Goal: Information Seeking & Learning: Learn about a topic

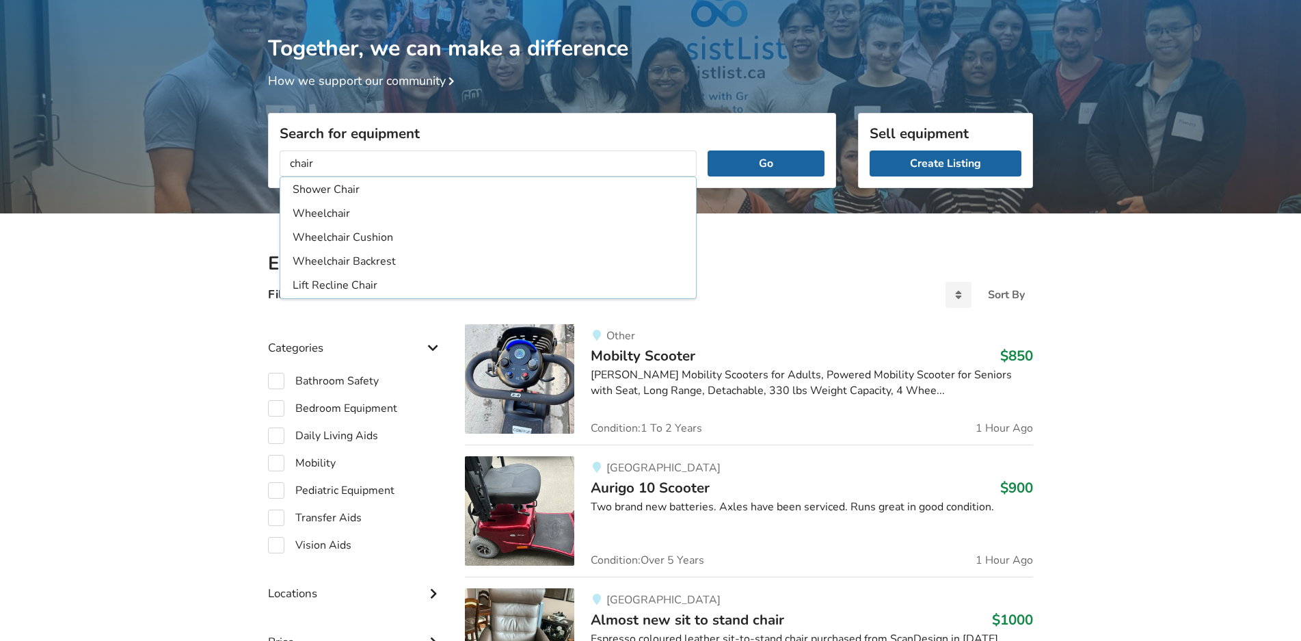
type input "chair"
click at [708, 150] on button "Go" at bounding box center [766, 163] width 117 height 26
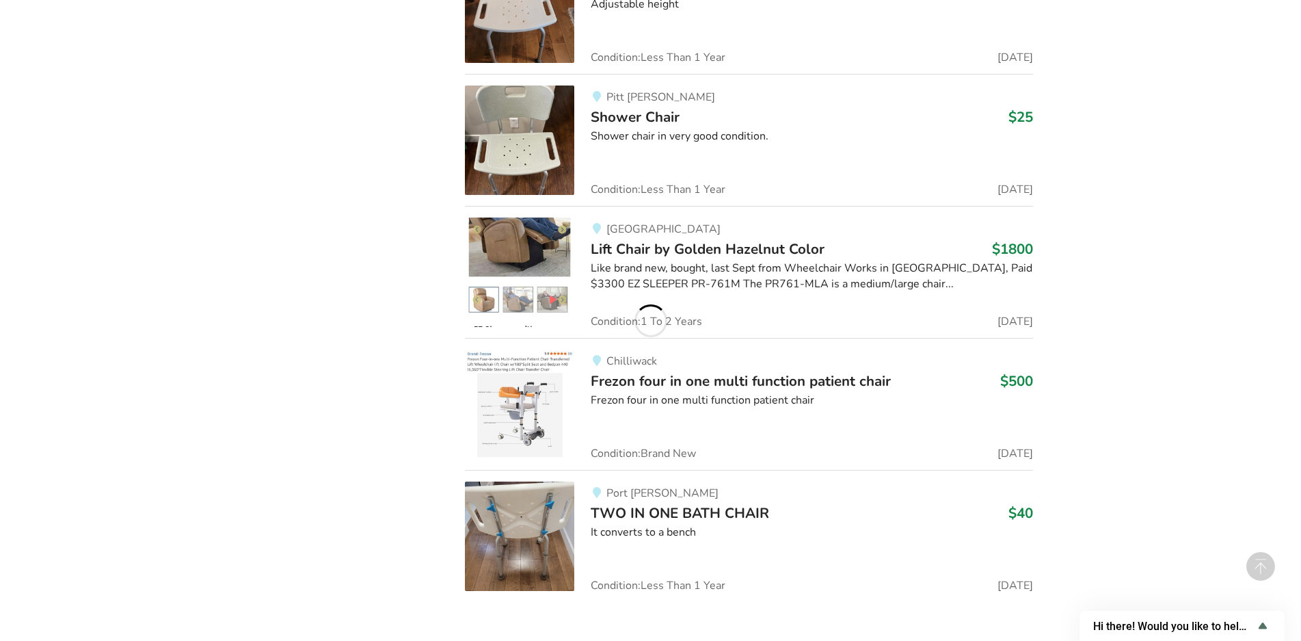
scroll to position [1285, 0]
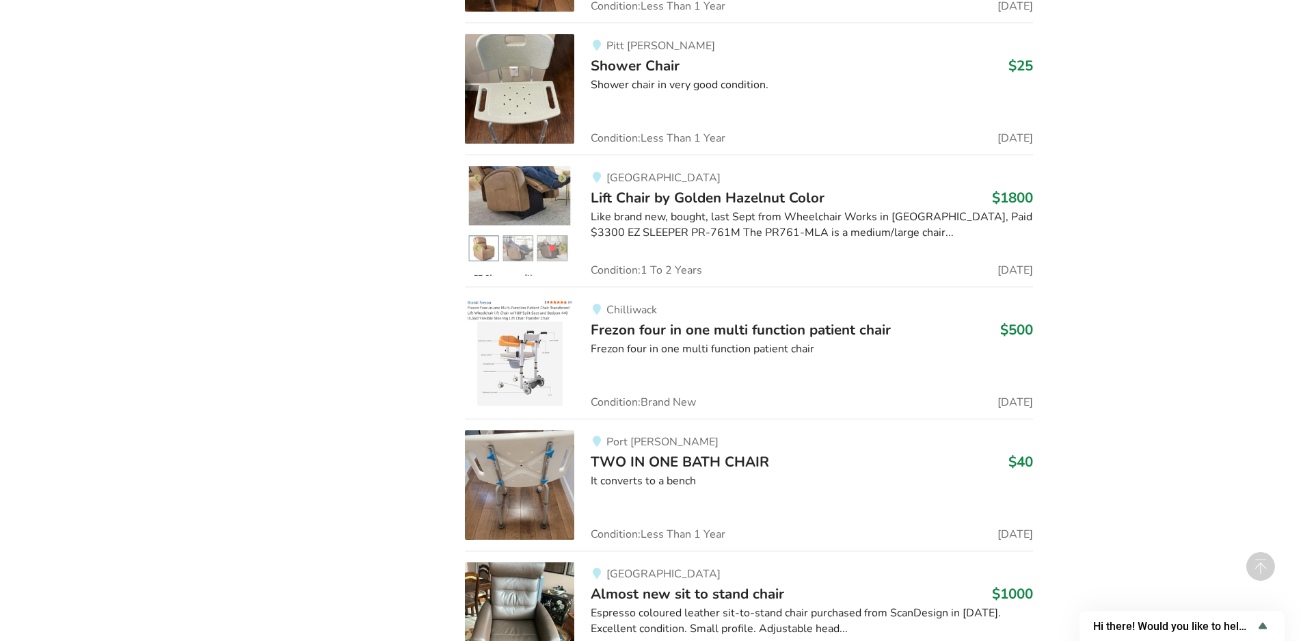
click at [634, 197] on span "Lift Chair by Golden Hazelnut Color" at bounding box center [708, 197] width 234 height 19
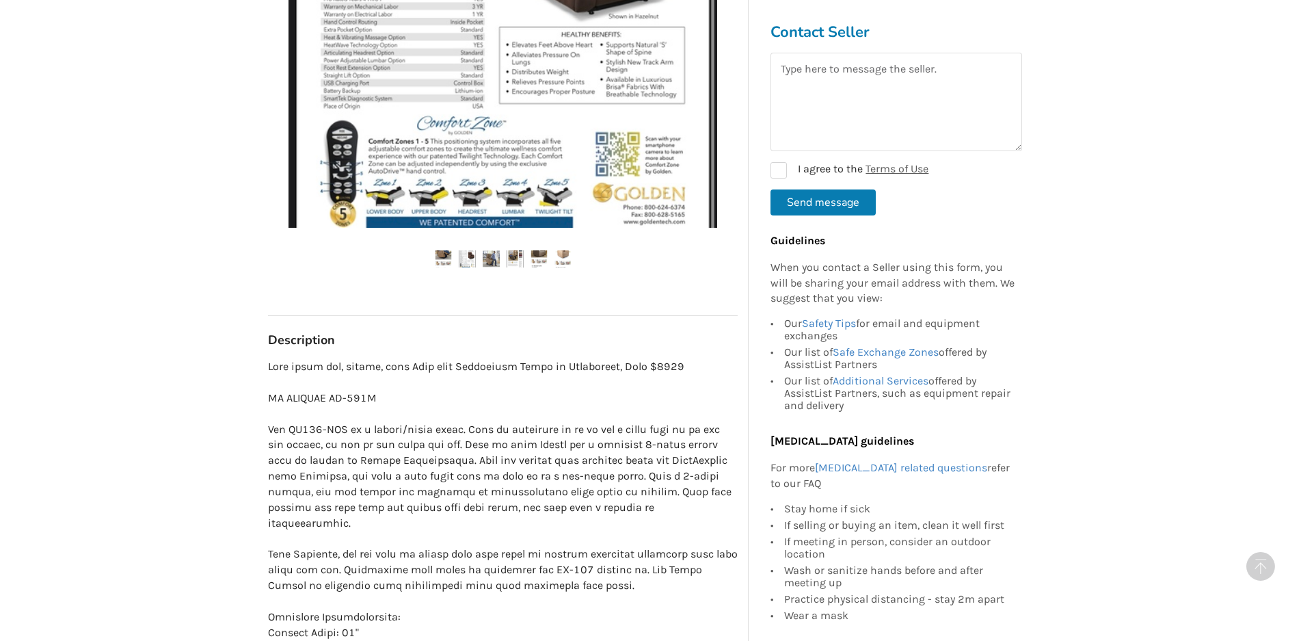
scroll to position [273, 0]
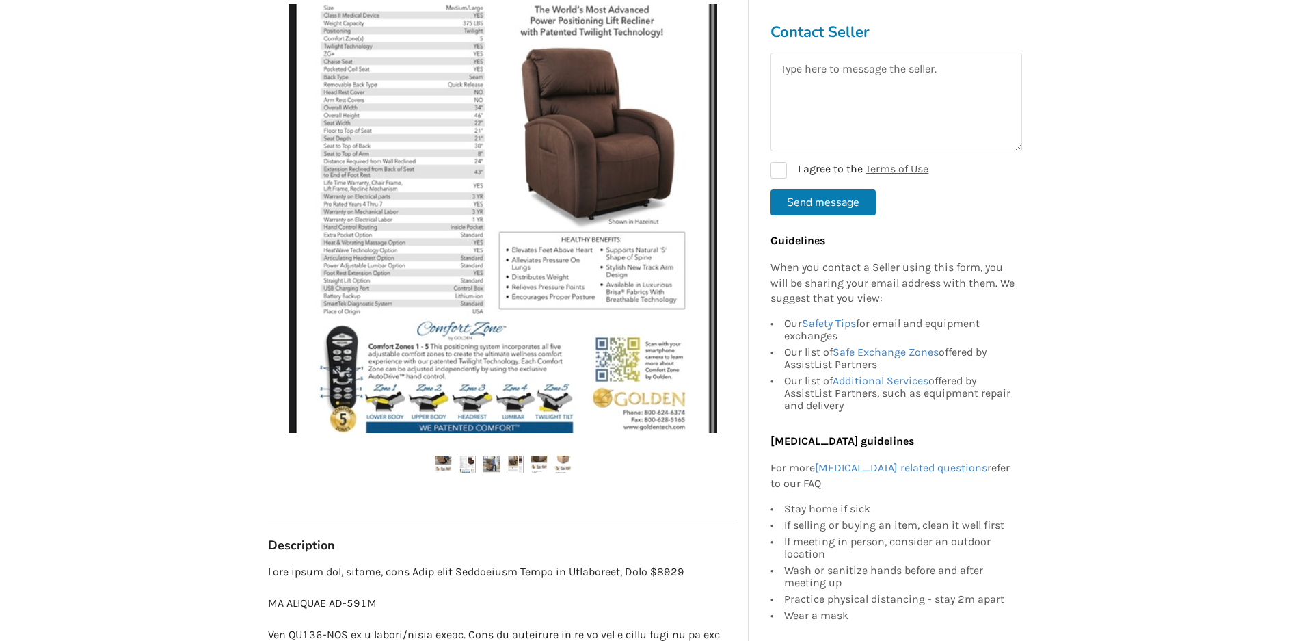
click at [561, 469] on img at bounding box center [562, 463] width 17 height 17
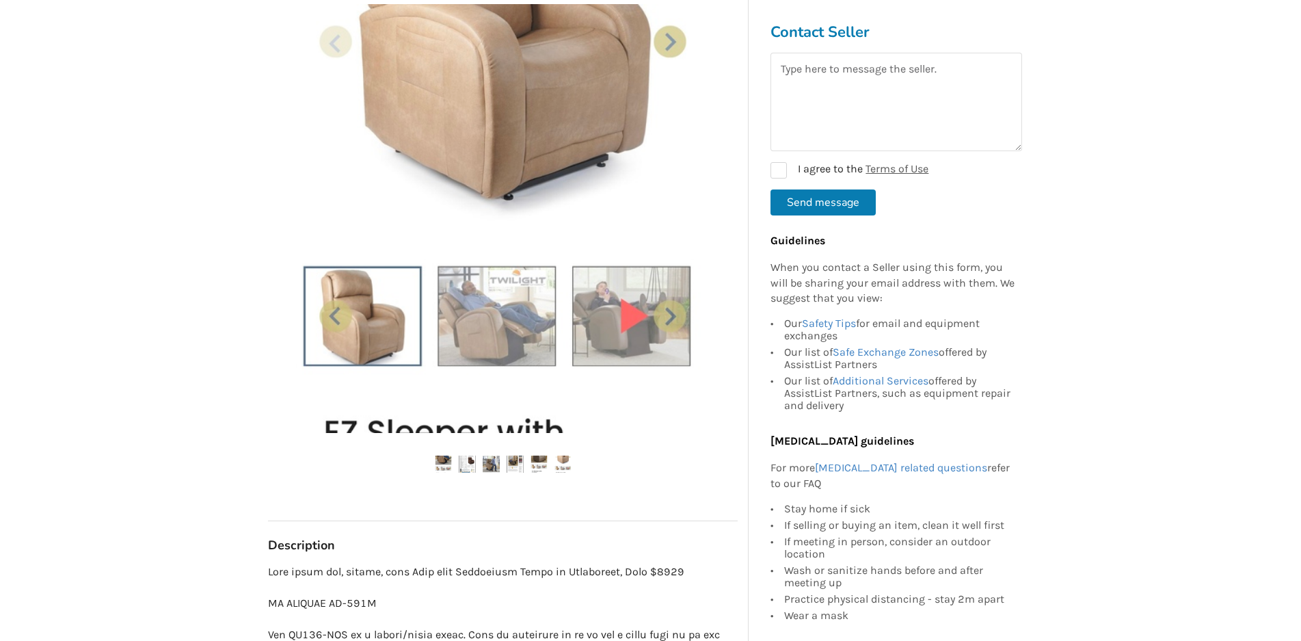
click at [539, 460] on img at bounding box center [538, 463] width 17 height 17
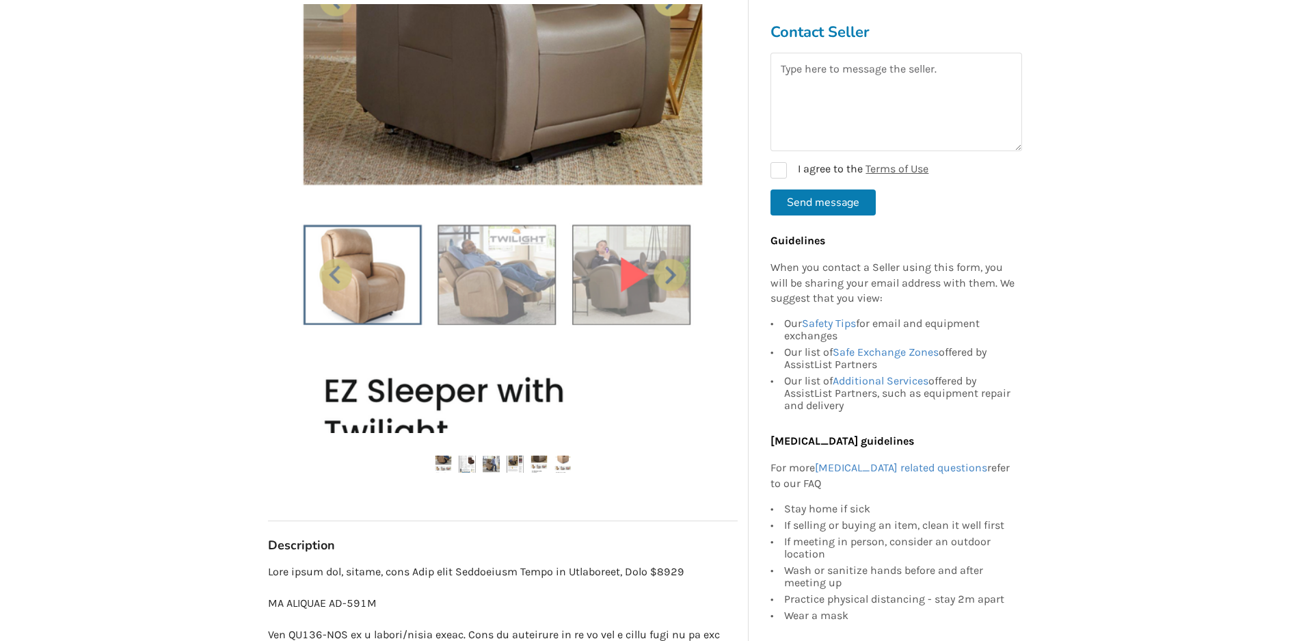
click at [520, 465] on img at bounding box center [515, 463] width 17 height 17
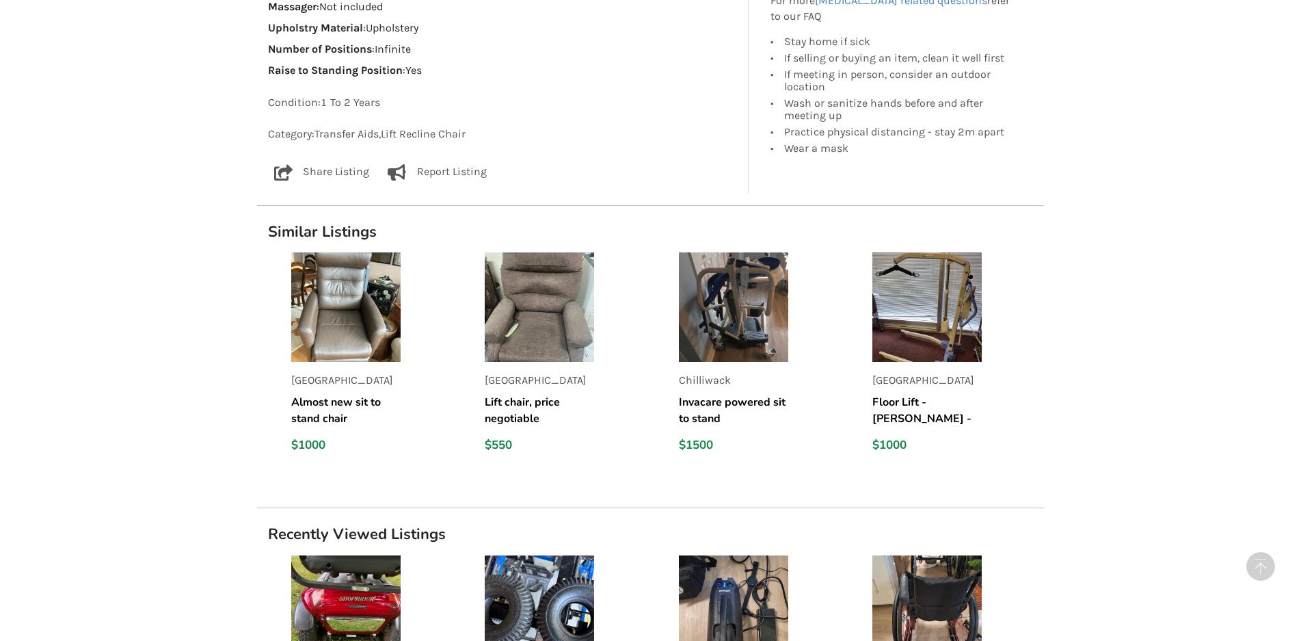
scroll to position [1436, 0]
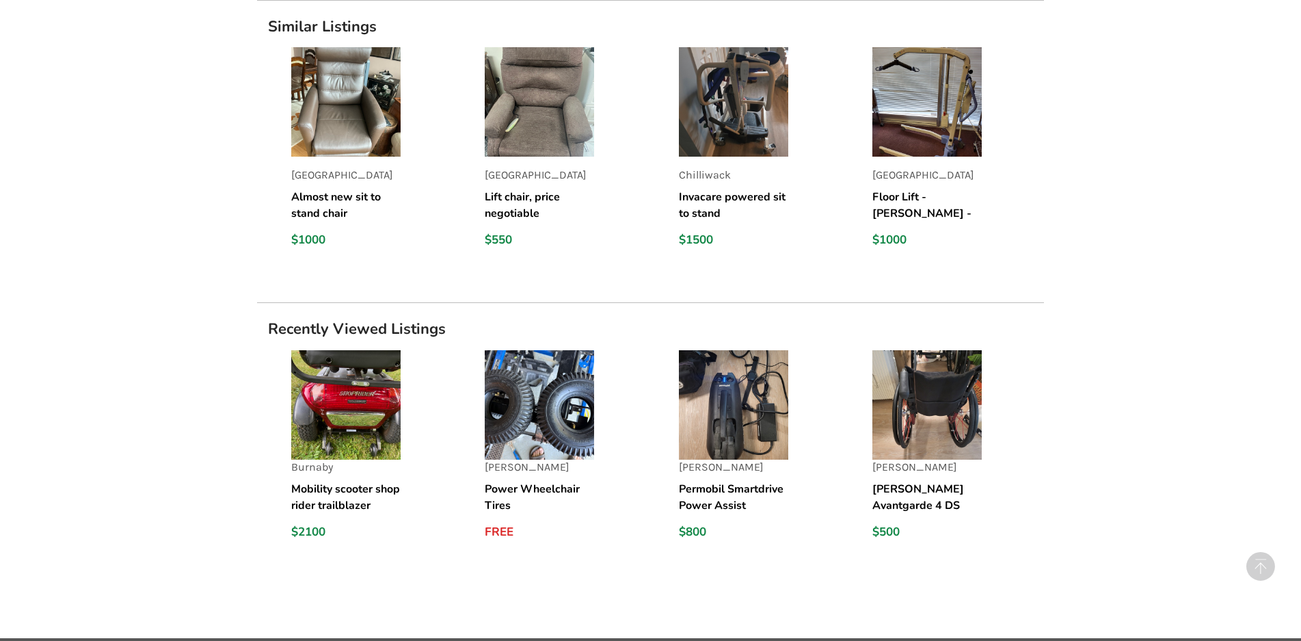
click at [766, 392] on img at bounding box center [733, 404] width 109 height 109
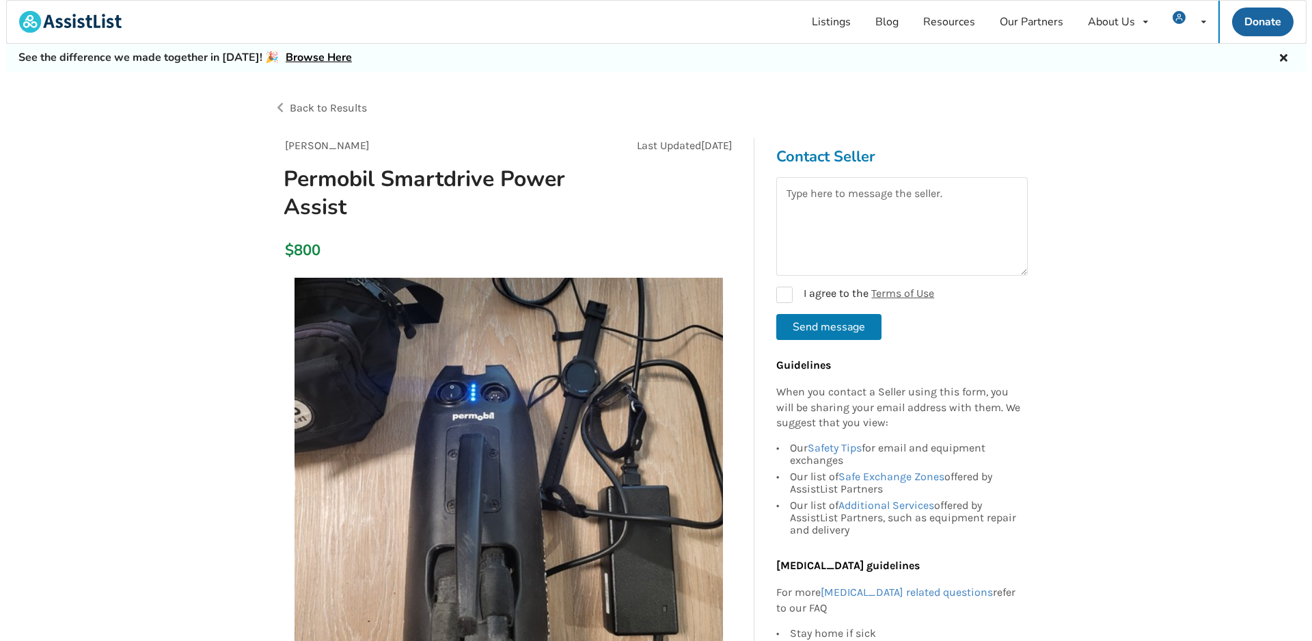
scroll to position [205, 0]
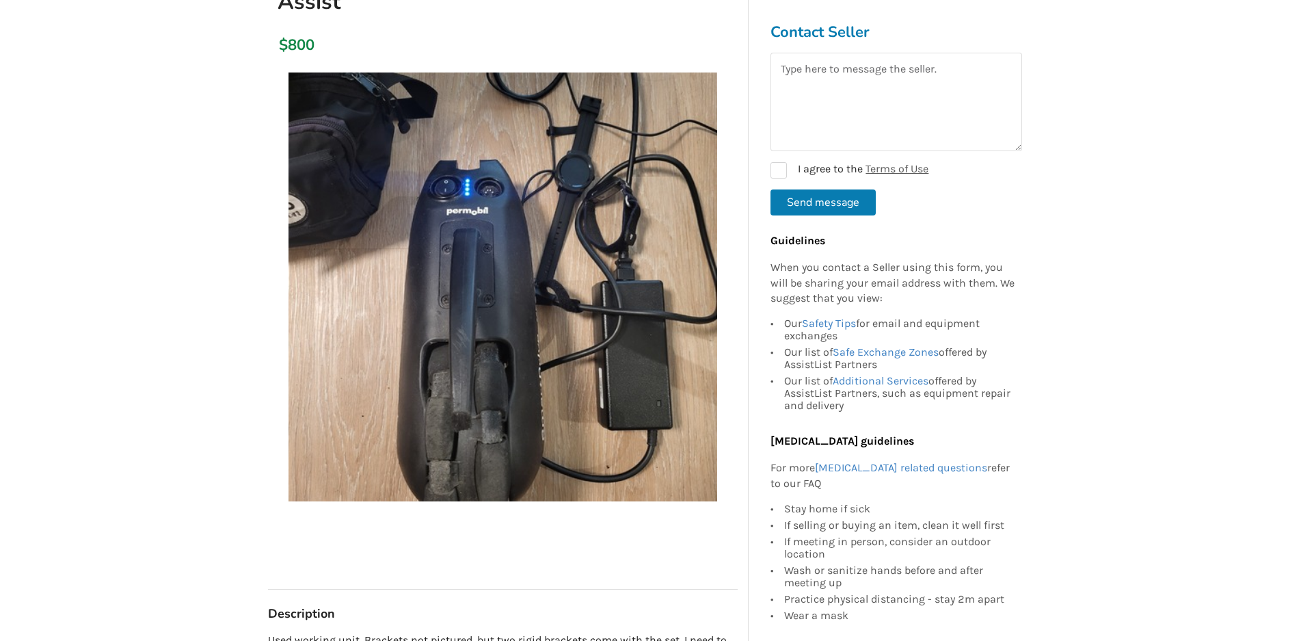
click at [456, 453] on img at bounding box center [502, 286] width 429 height 429
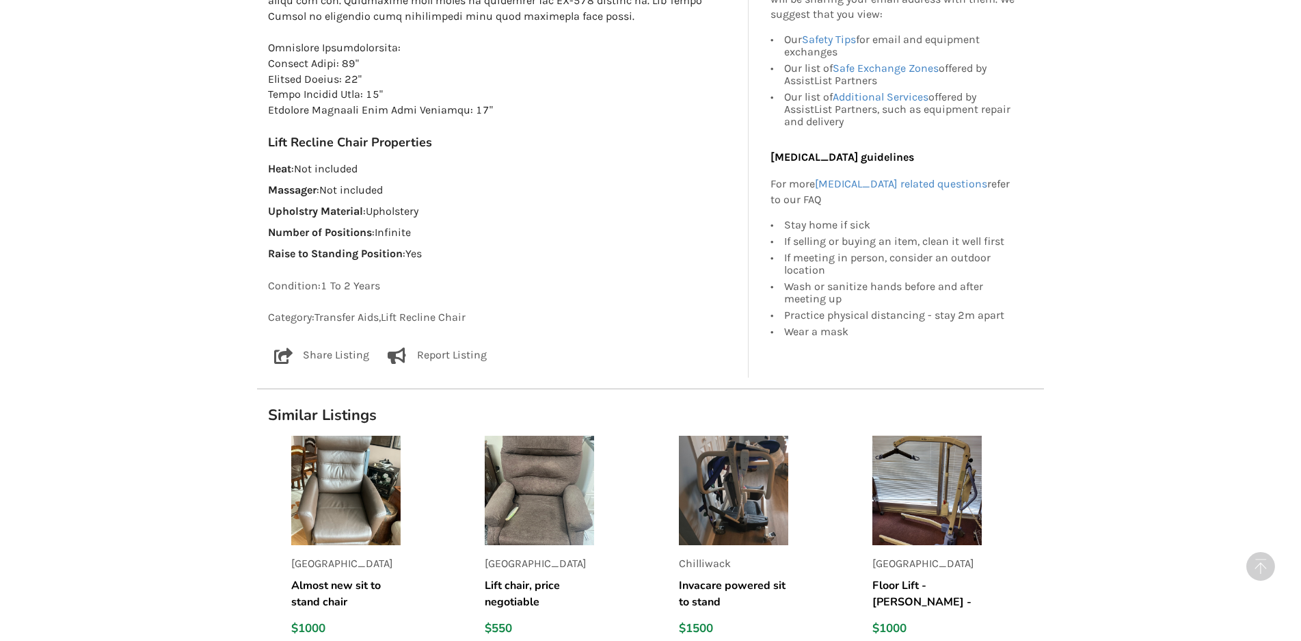
scroll to position [500, 0]
